Goal: Check status: Check status

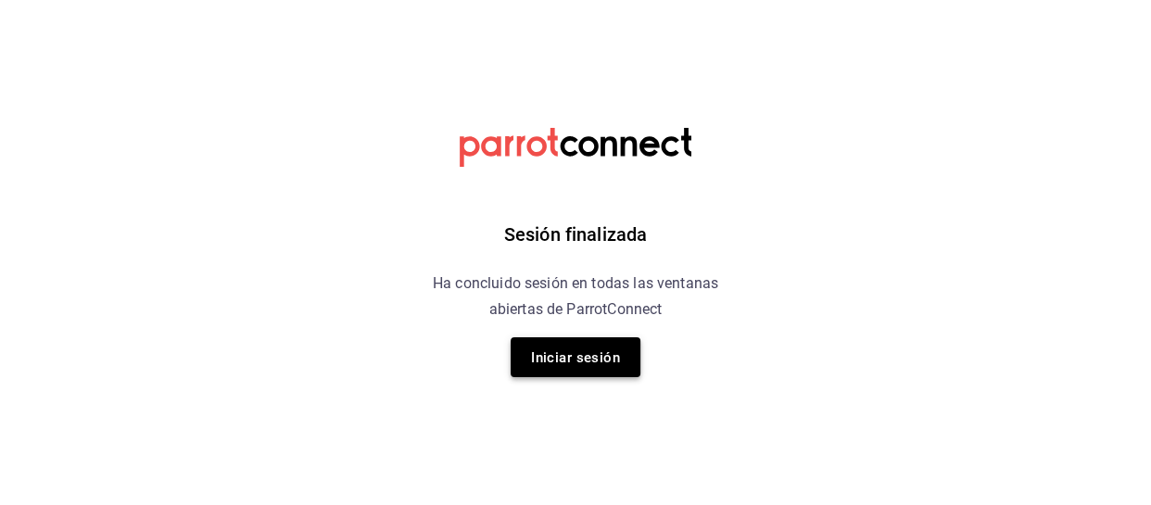
click at [584, 356] on font "Iniciar sesión" at bounding box center [575, 357] width 89 height 17
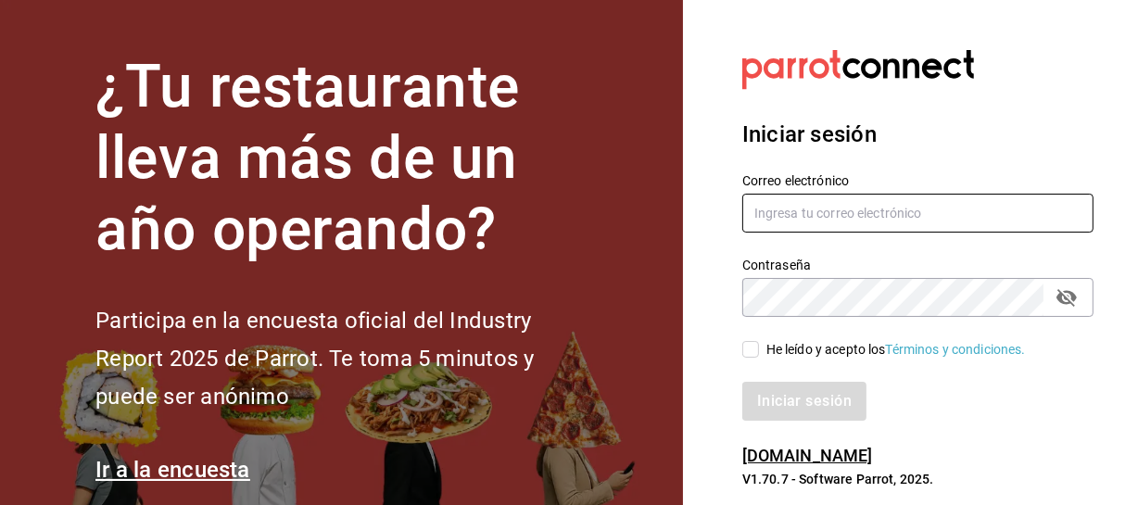
click at [855, 231] on input "text" at bounding box center [918, 213] width 351 height 39
type input "multiuser@sushiexpress.com"
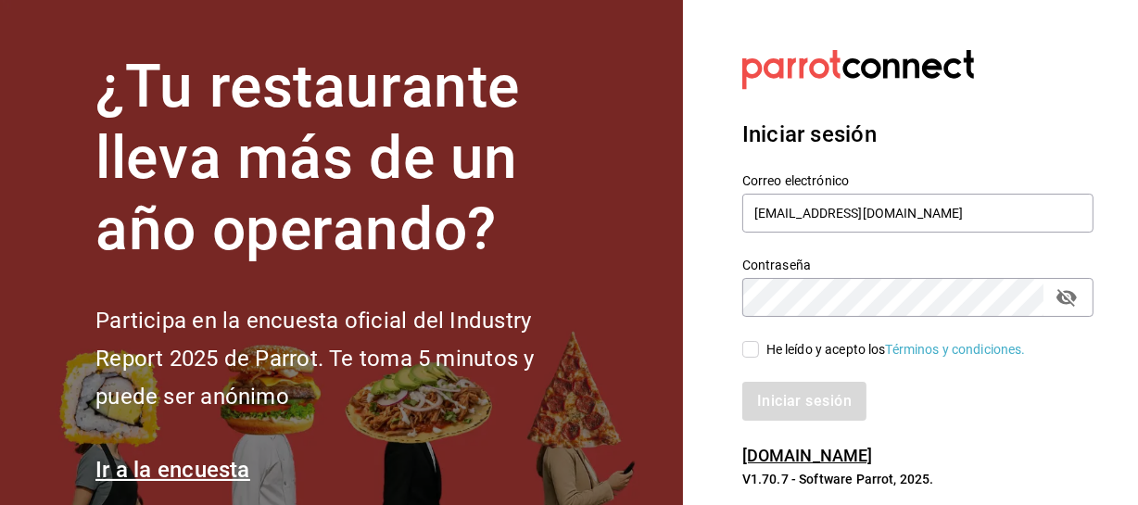
click at [760, 348] on span "He leído y acepto los Términos y condiciones." at bounding box center [892, 349] width 267 height 19
click at [759, 348] on input "He leído y acepto los Términos y condiciones." at bounding box center [751, 349] width 17 height 17
checkbox input "true"
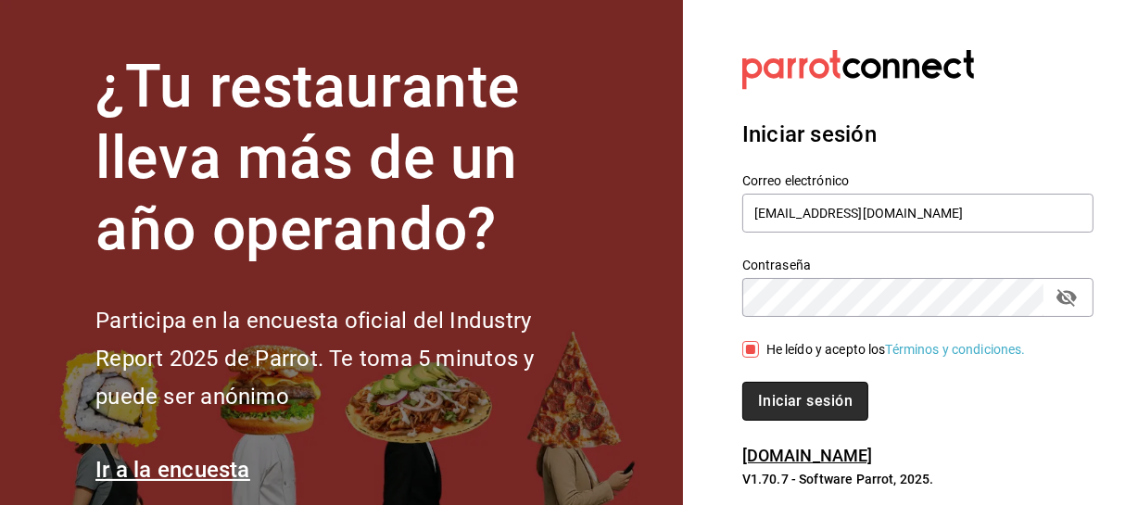
click at [774, 392] on font "Iniciar sesión" at bounding box center [805, 401] width 95 height 18
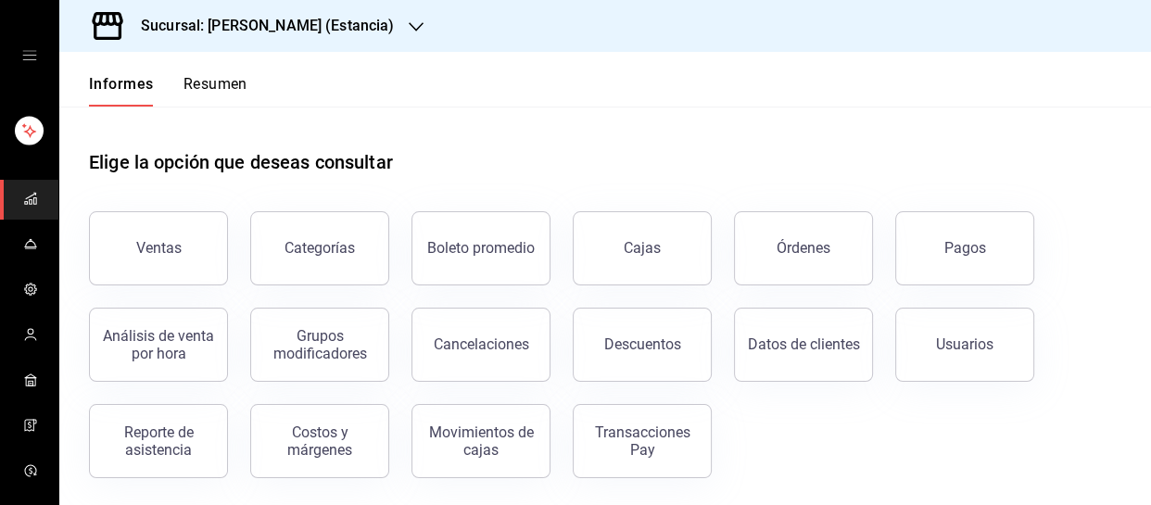
click at [314, 23] on font "Sucursal: [PERSON_NAME] (Estancia)" at bounding box center [267, 26] width 253 height 18
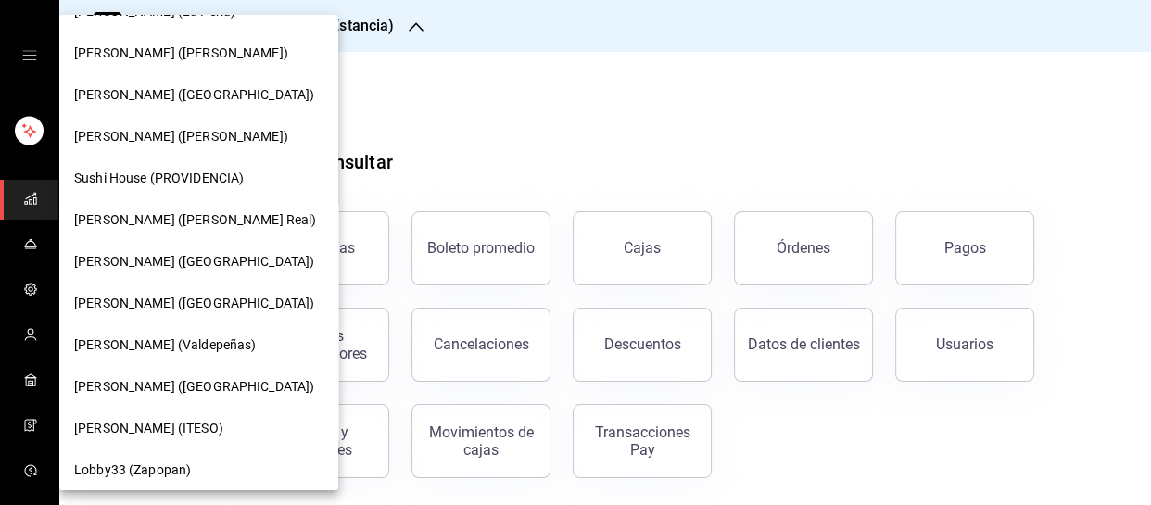
scroll to position [289, 0]
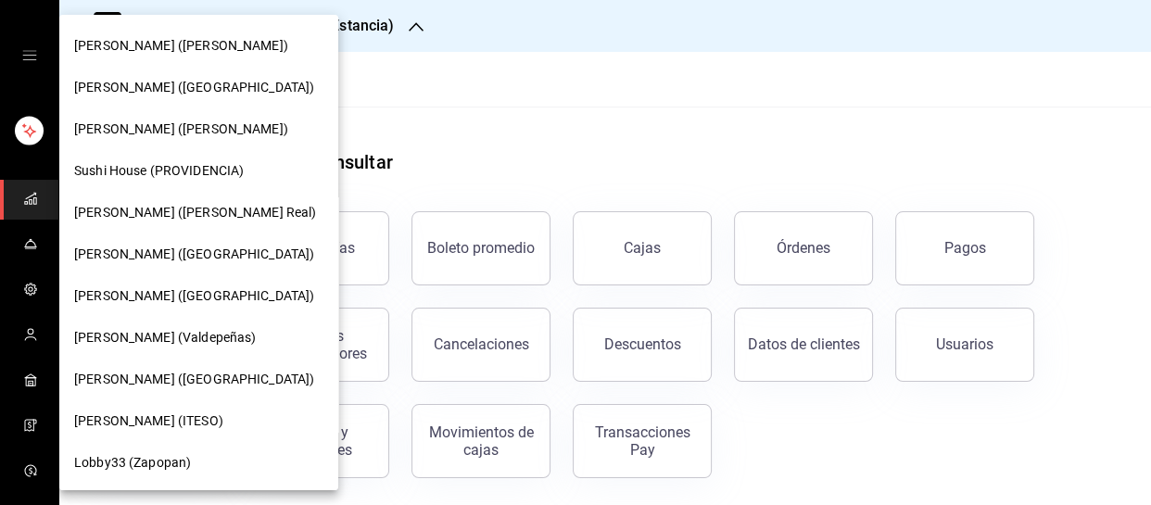
click at [158, 415] on font "[PERSON_NAME] (ITESO)" at bounding box center [148, 420] width 149 height 15
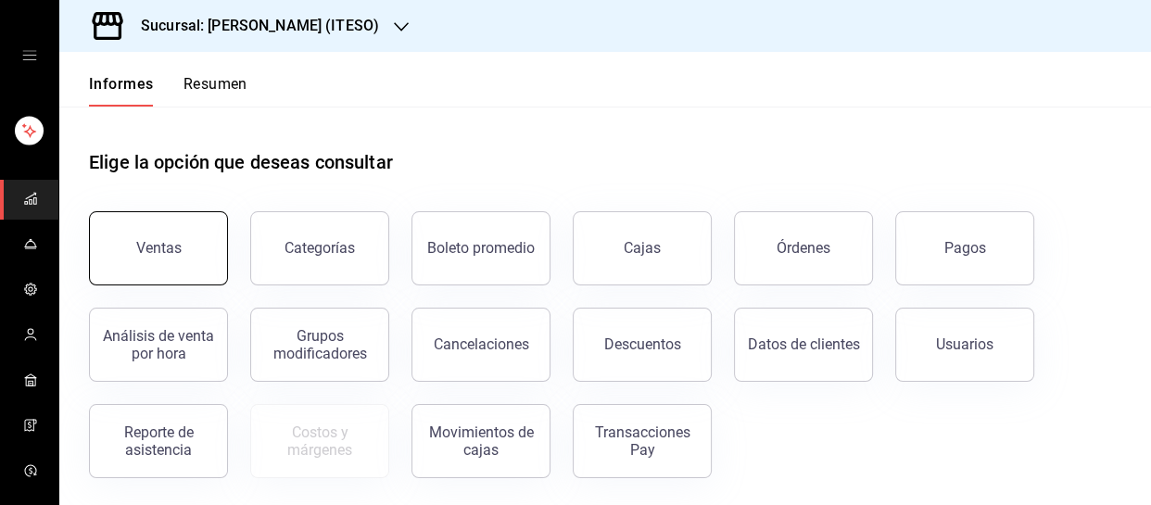
click at [184, 235] on button "Ventas" at bounding box center [158, 248] width 139 height 74
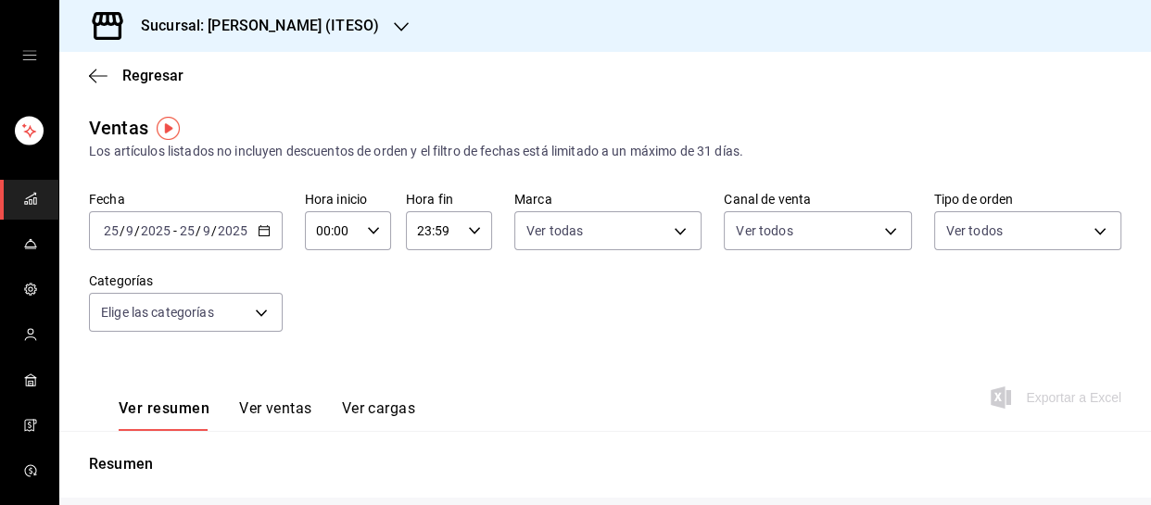
click at [260, 226] on \(Stroke\) "button" at bounding box center [264, 231] width 11 height 10
click at [115, 75] on span "Regresar" at bounding box center [136, 76] width 95 height 18
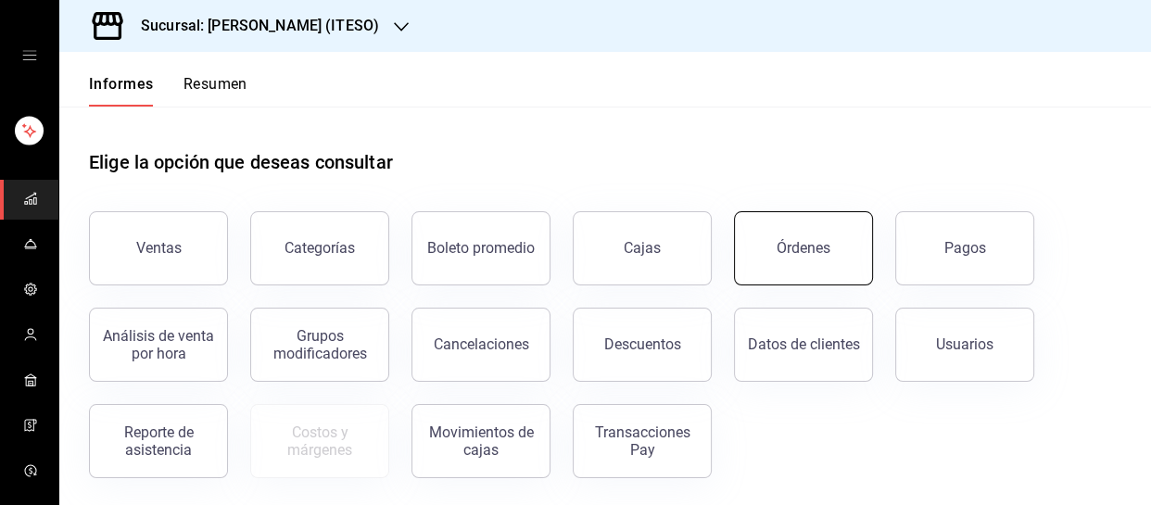
scroll to position [3, 0]
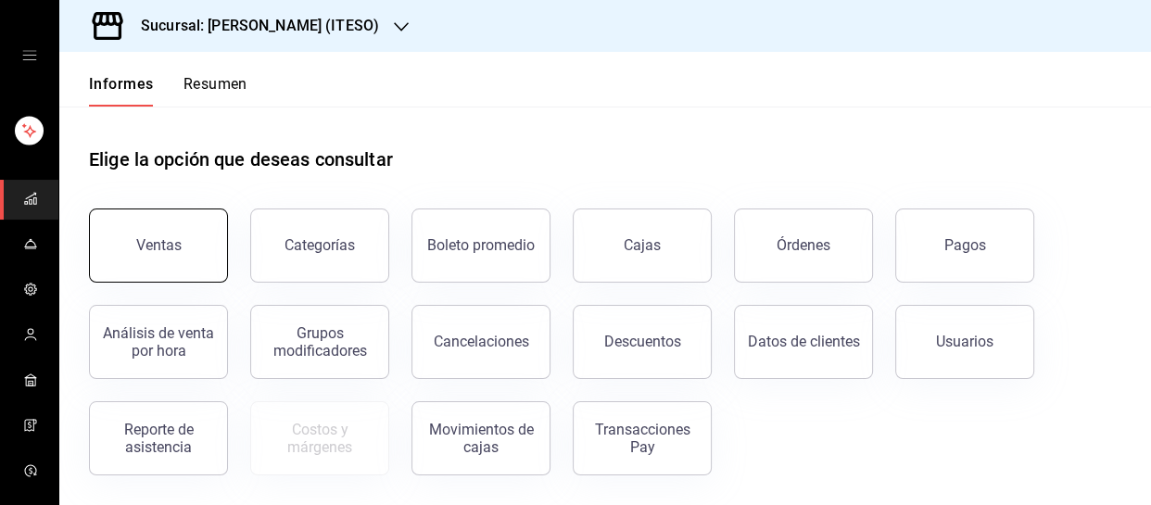
click at [152, 221] on button "Ventas" at bounding box center [158, 246] width 139 height 74
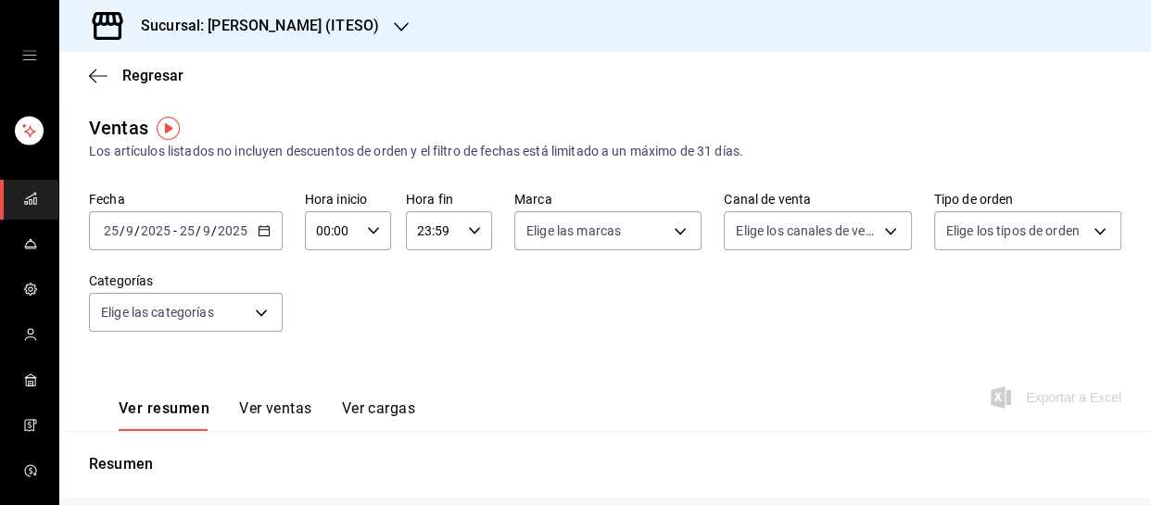
click at [261, 222] on div "[DATE] [DATE] - [DATE] [DATE]" at bounding box center [186, 230] width 194 height 39
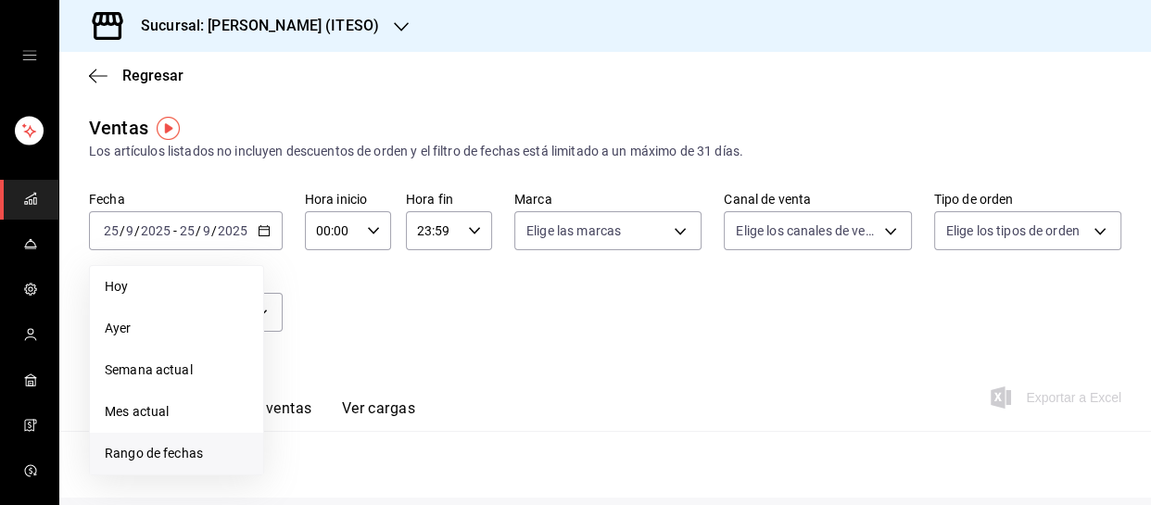
click at [147, 456] on font "Rango de fechas" at bounding box center [154, 453] width 98 height 15
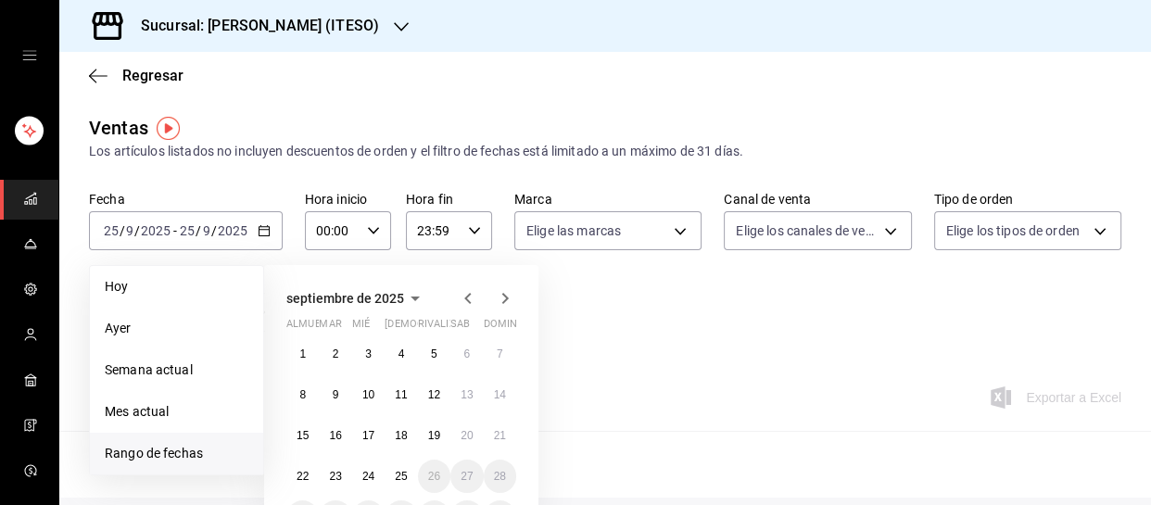
click at [469, 302] on icon "button" at bounding box center [467, 298] width 6 height 11
click at [337, 435] on font "12" at bounding box center [335, 435] width 12 height 13
click at [498, 298] on icon "button" at bounding box center [505, 298] width 22 height 22
click at [464, 299] on icon "button" at bounding box center [468, 298] width 22 height 22
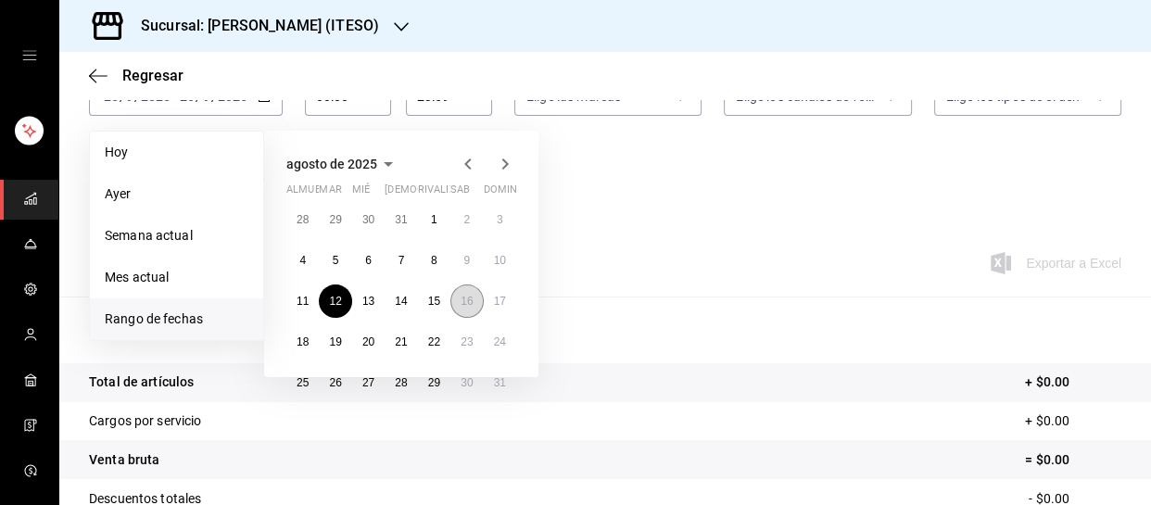
scroll to position [143, 0]
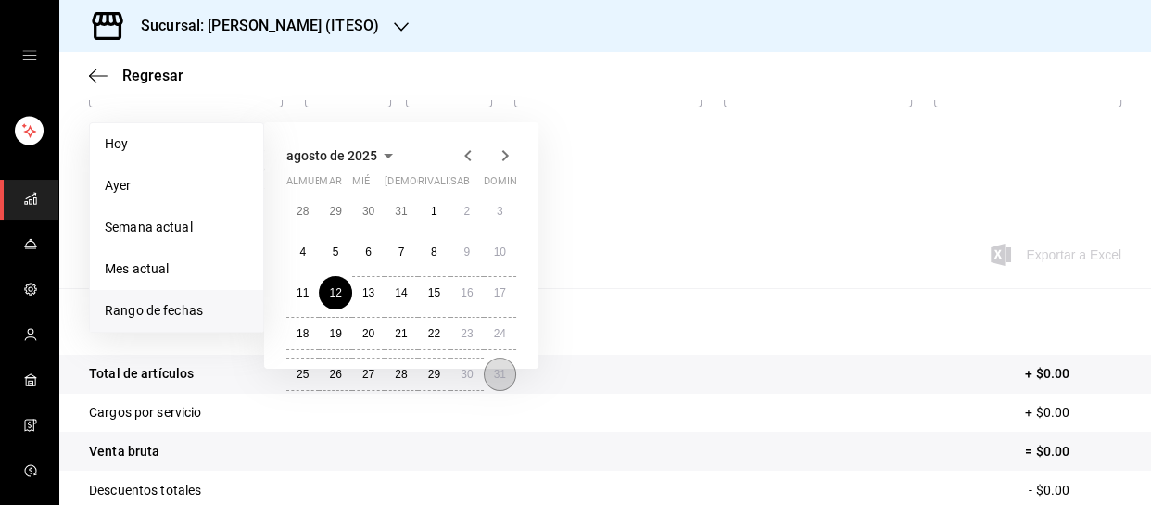
click at [503, 377] on font "31" at bounding box center [500, 374] width 12 height 13
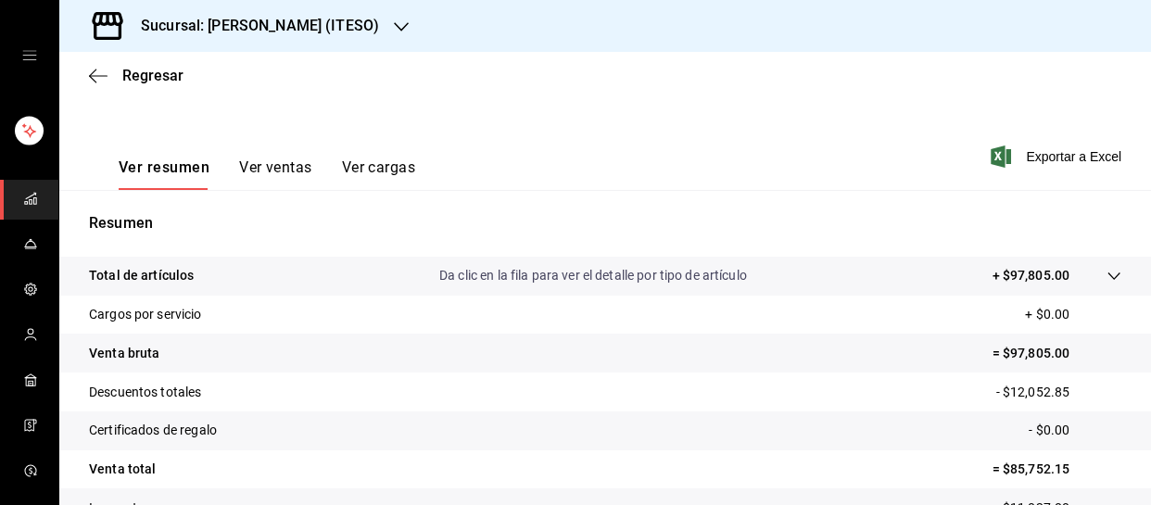
scroll to position [232, 0]
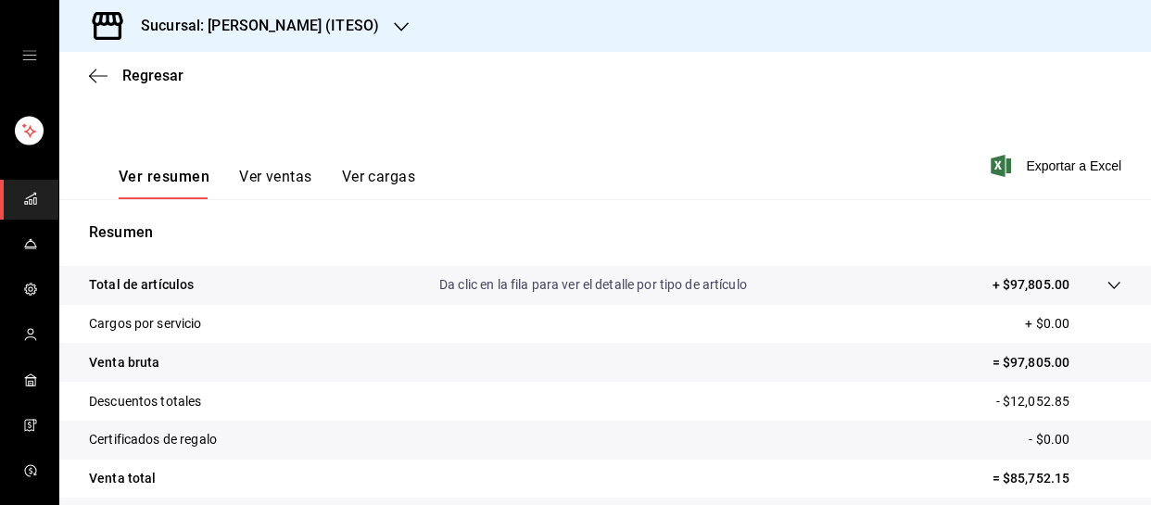
click at [266, 176] on font "Ver ventas" at bounding box center [275, 177] width 73 height 18
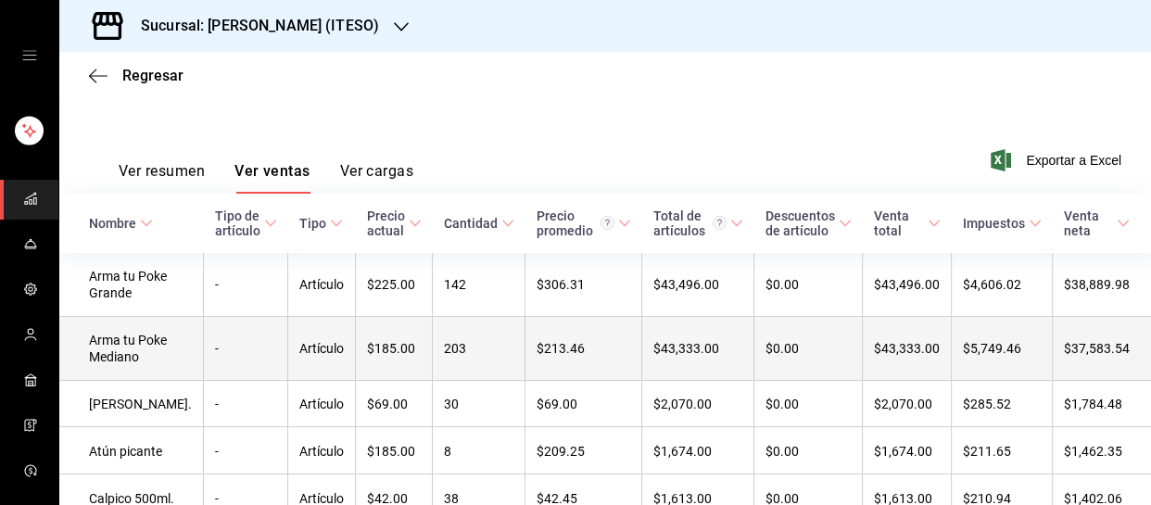
scroll to position [217, 0]
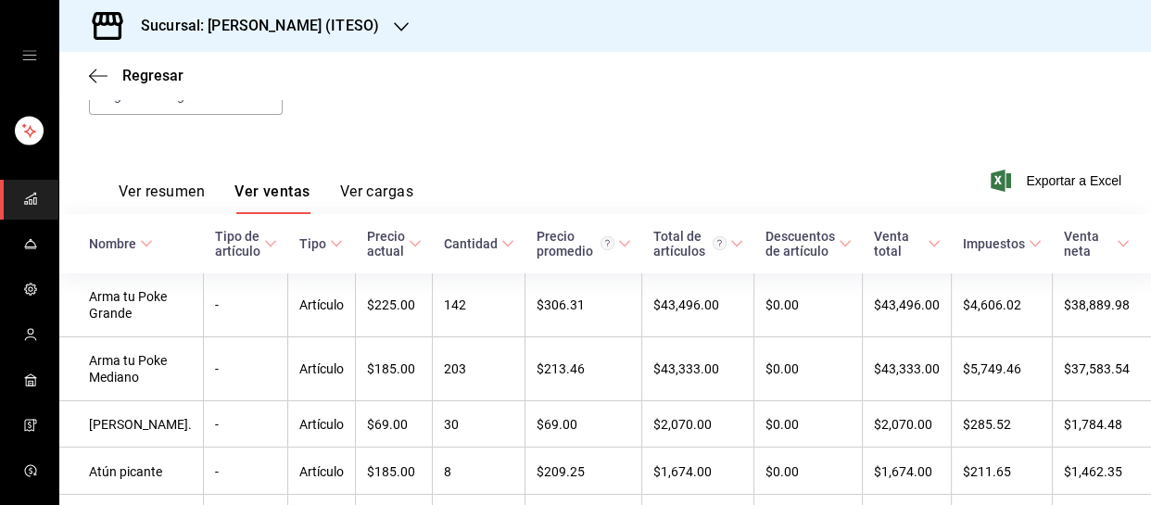
click at [383, 182] on font "Ver cargas" at bounding box center [377, 191] width 74 height 19
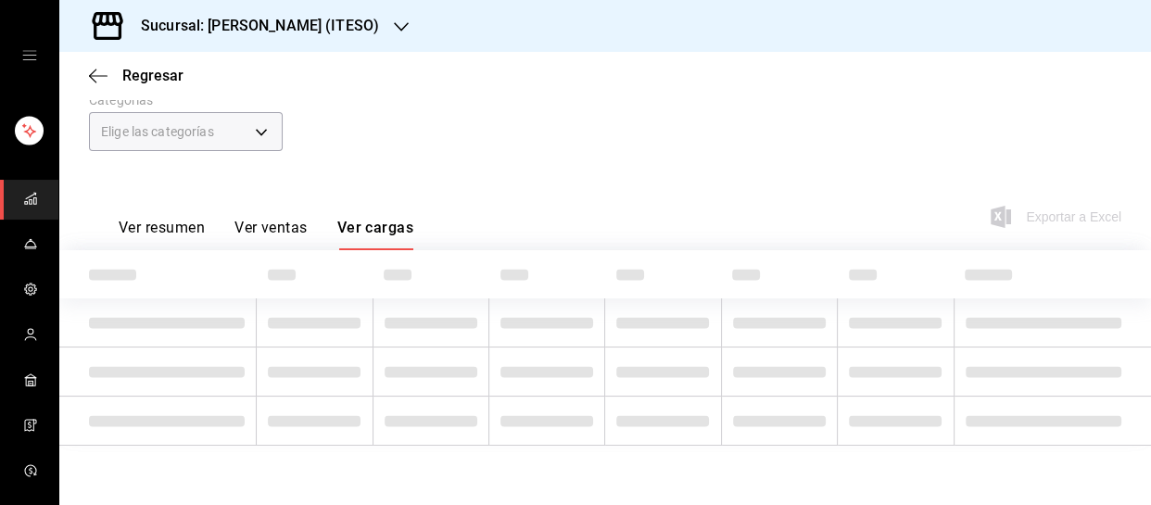
scroll to position [217, 0]
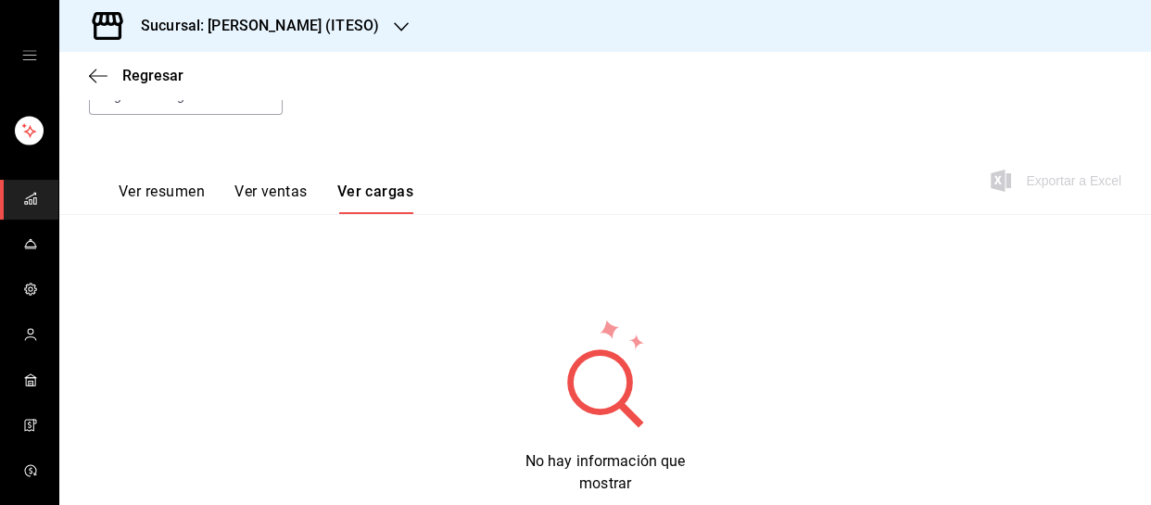
click at [173, 186] on font "Ver resumen" at bounding box center [162, 192] width 86 height 18
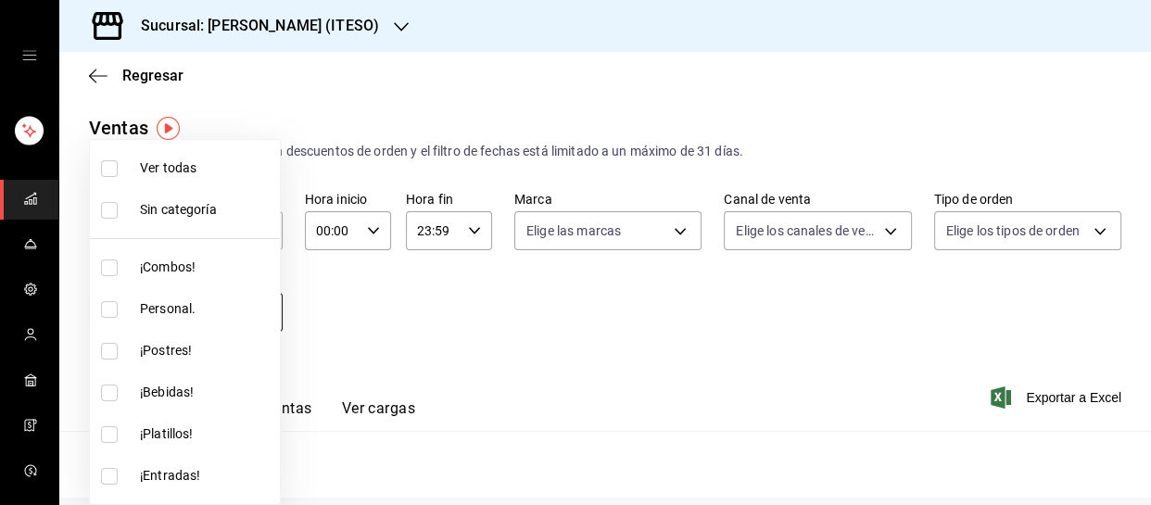
click at [269, 306] on body "Sucursal: [PERSON_NAME] (ITESO) Regresar Ventas Los artículos listados no inclu…" at bounding box center [575, 252] width 1151 height 505
click at [576, 324] on div at bounding box center [575, 252] width 1151 height 505
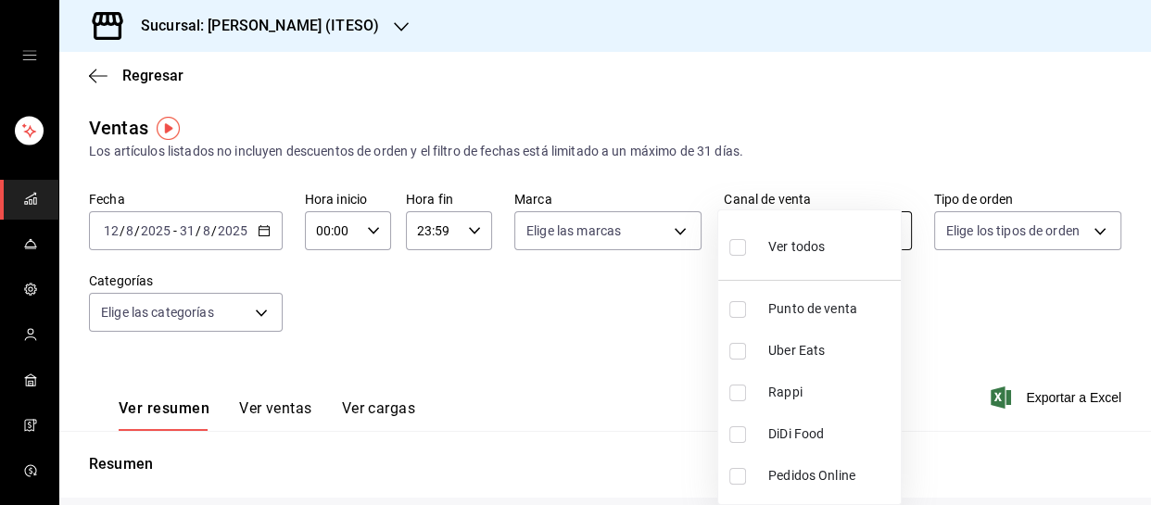
click at [873, 227] on body "Sucursal: [PERSON_NAME] (ITESO) Regresar Ventas Los artículos listados no inclu…" at bounding box center [575, 252] width 1151 height 505
click at [982, 322] on div at bounding box center [575, 252] width 1151 height 505
